Goal: Check status

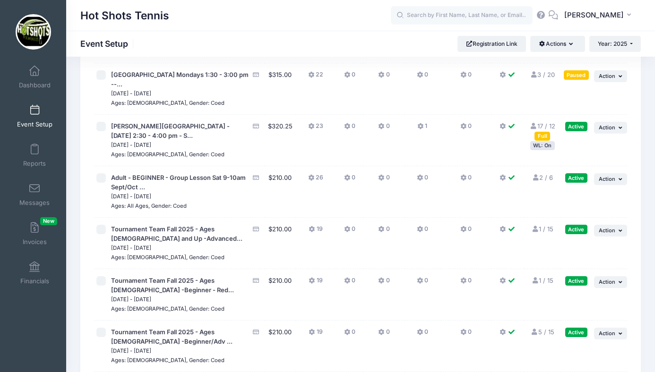
scroll to position [2236, 0]
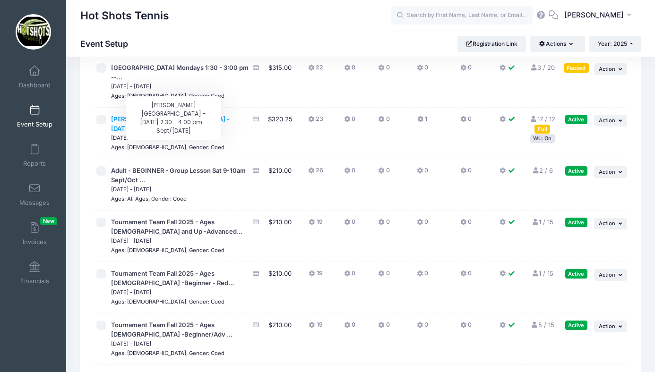
click at [190, 132] on span "Braddock Elementary - Wednesday 2:30 - 4:00 pm - S..." at bounding box center [170, 123] width 119 height 17
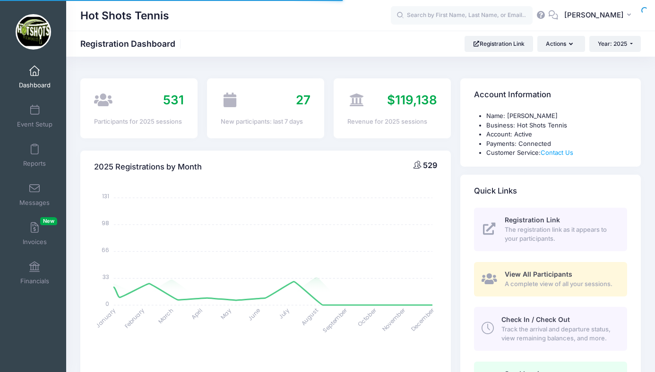
select select
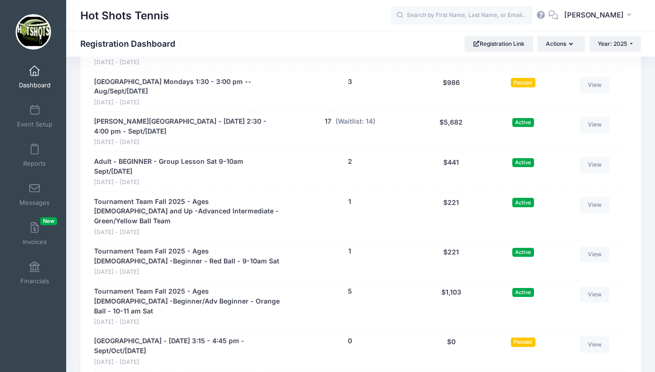
scroll to position [2078, 0]
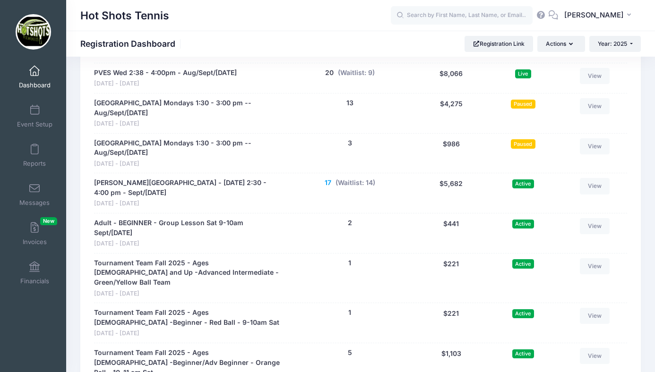
click at [326, 178] on button "17" at bounding box center [328, 183] width 7 height 10
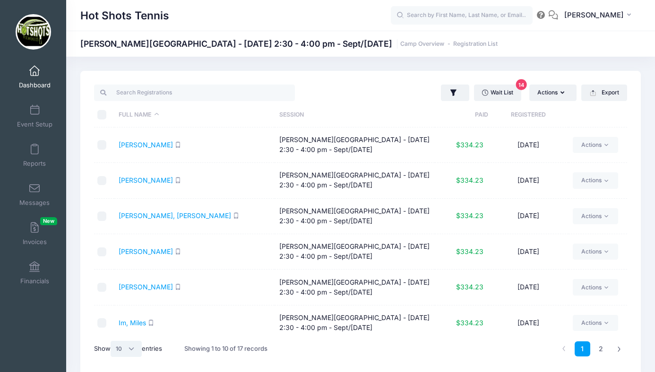
click at [131, 351] on select "All 10 25 50" at bounding box center [126, 349] width 31 height 16
select select "25"
click at [112, 341] on select "All 10 25 50" at bounding box center [126, 349] width 31 height 16
click at [34, 76] on span at bounding box center [34, 71] width 0 height 10
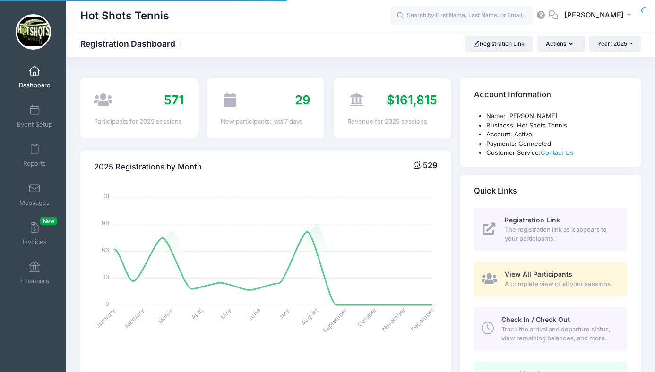
select select
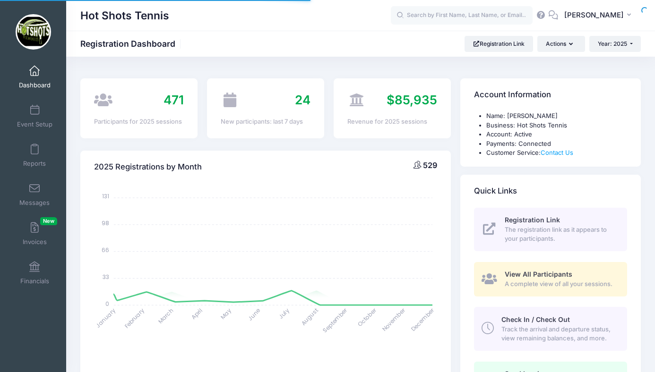
select select
